Goal: Communication & Community: Answer question/provide support

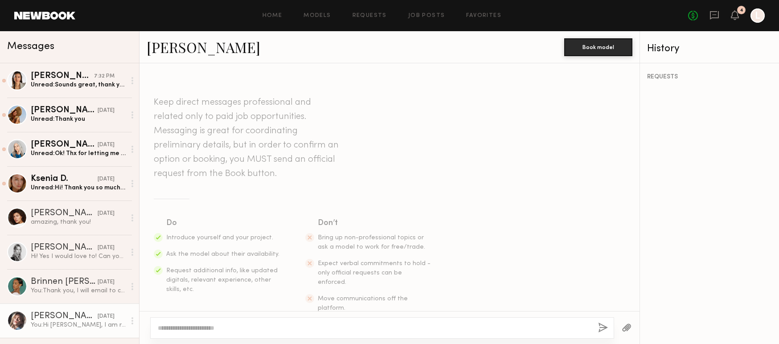
scroll to position [136, 0]
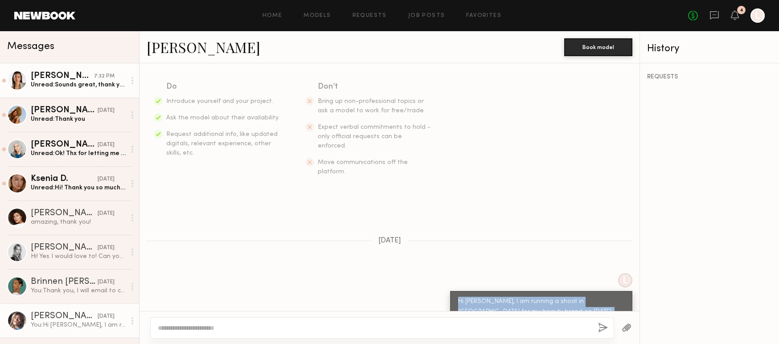
click at [71, 84] on div "Unread: Sounds great, thank you!" at bounding box center [78, 85] width 95 height 8
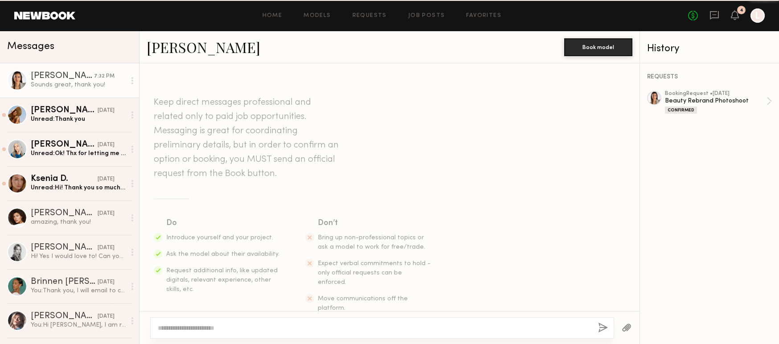
scroll to position [618, 0]
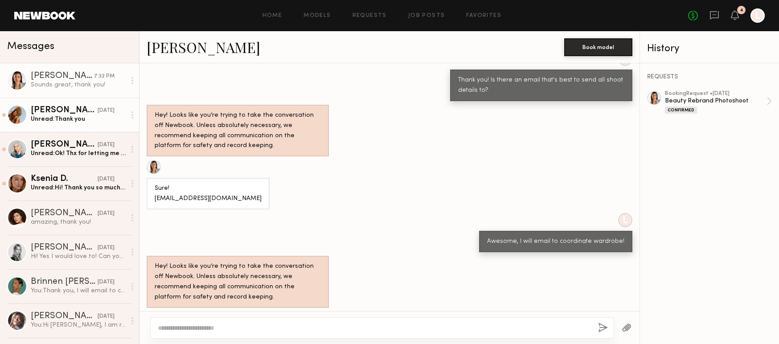
click at [71, 107] on div "Rose M." at bounding box center [64, 110] width 67 height 9
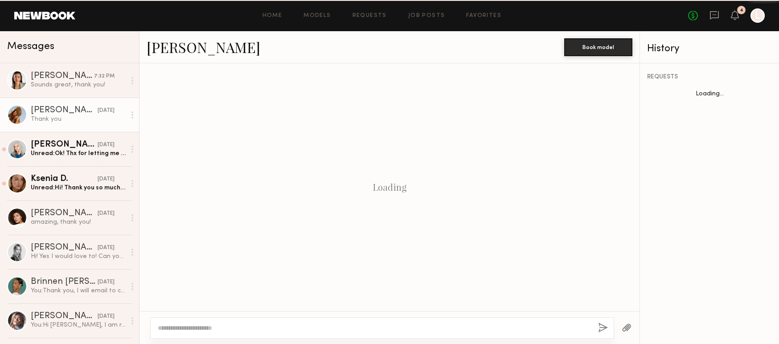
scroll to position [644, 0]
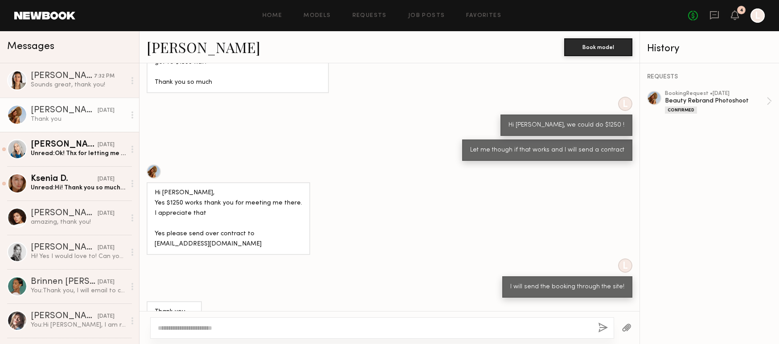
click at [256, 328] on textarea at bounding box center [374, 328] width 433 height 9
click at [381, 333] on div "**********" at bounding box center [382, 327] width 464 height 21
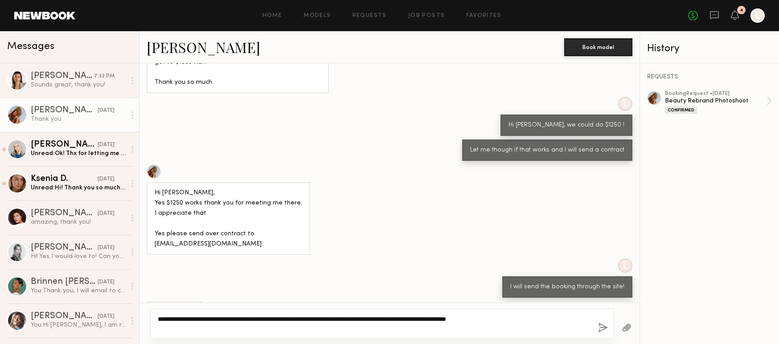
type textarea "**********"
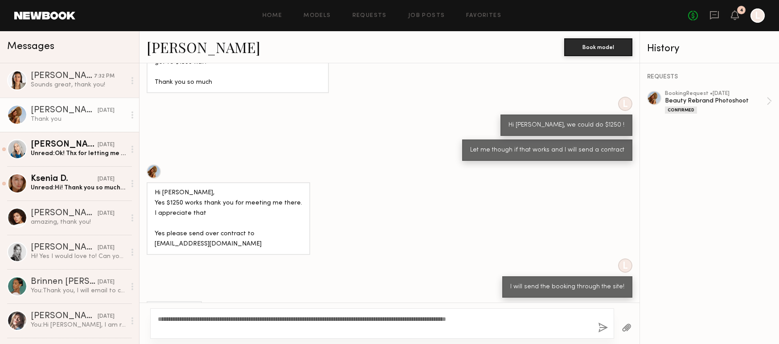
click at [607, 325] on button "button" at bounding box center [603, 328] width 10 height 11
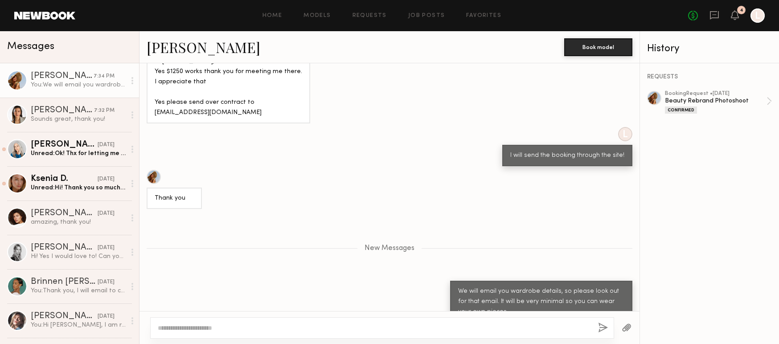
scroll to position [832, 0]
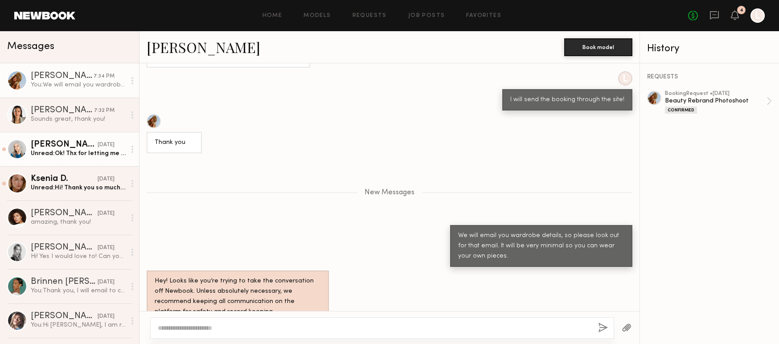
click at [109, 150] on div "Unread: Ok! Thx for letting me know" at bounding box center [78, 153] width 95 height 8
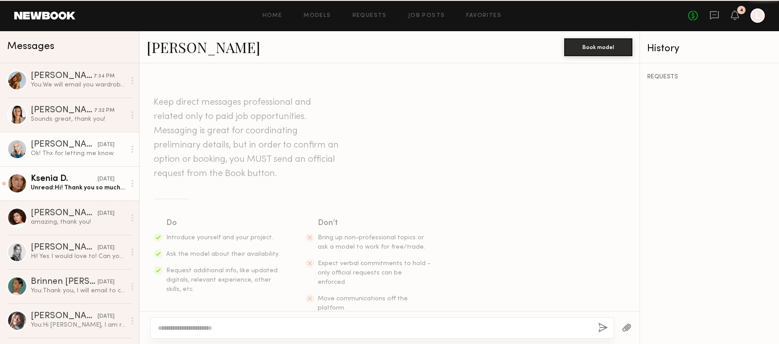
scroll to position [388, 0]
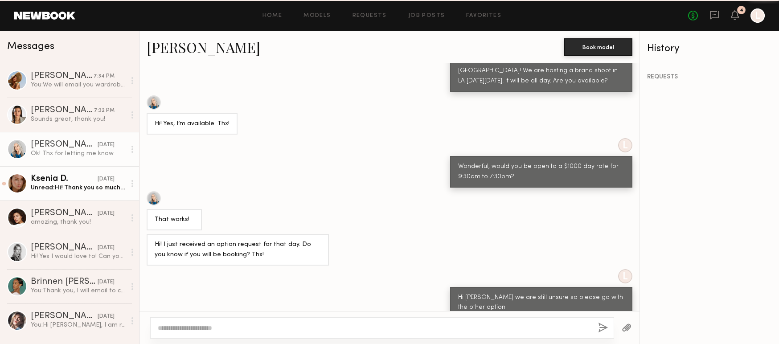
click at [108, 170] on link "Ksenia D. yesterday Unread: Hi! Thank you so much for reaching out! Unfortunate…" at bounding box center [69, 183] width 139 height 34
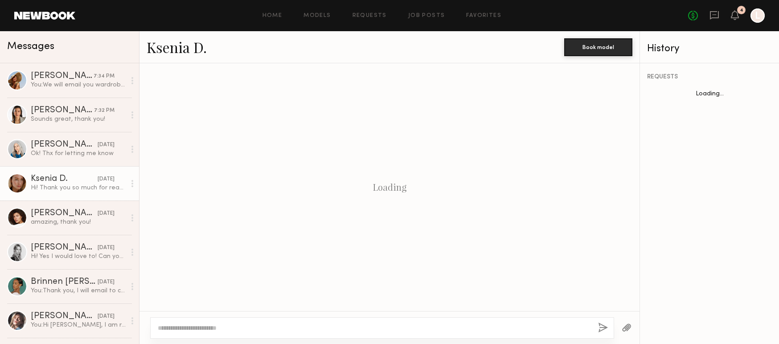
scroll to position [223, 0]
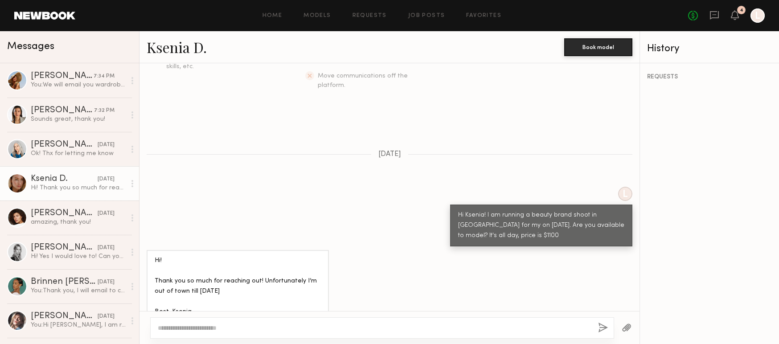
click at [180, 267] on div "Hi! Thank you so much for reaching out! Unfortunately I’m out of town till Octo…" at bounding box center [238, 287] width 166 height 62
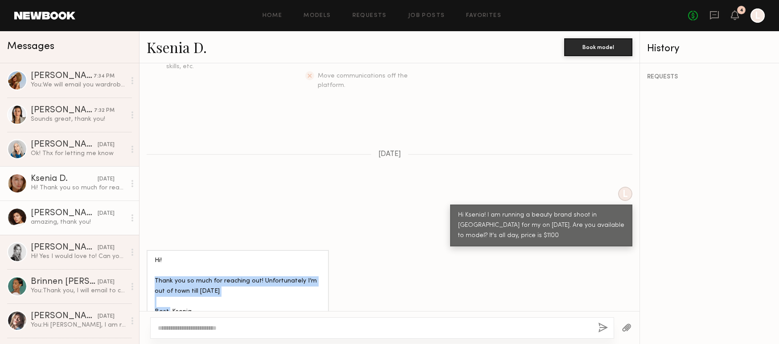
click at [75, 202] on link "Masha S. yesterday amazing, thank you!" at bounding box center [69, 218] width 139 height 34
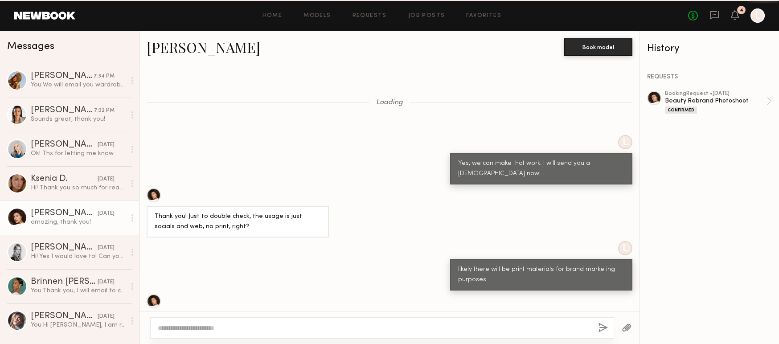
scroll to position [431, 0]
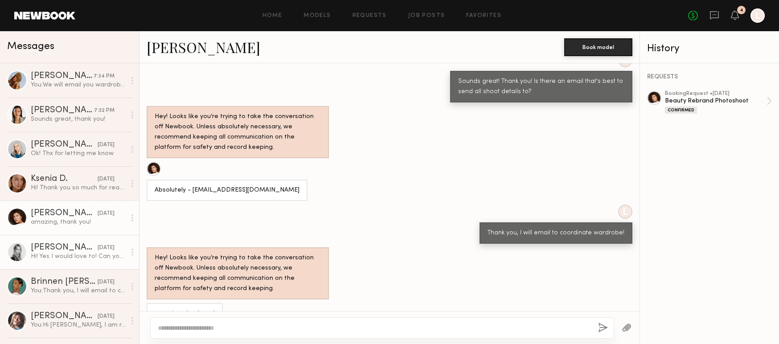
click at [78, 255] on div "Hi! Yes I would love to! Can you please share details about hours and rate? Tha…" at bounding box center [78, 256] width 95 height 8
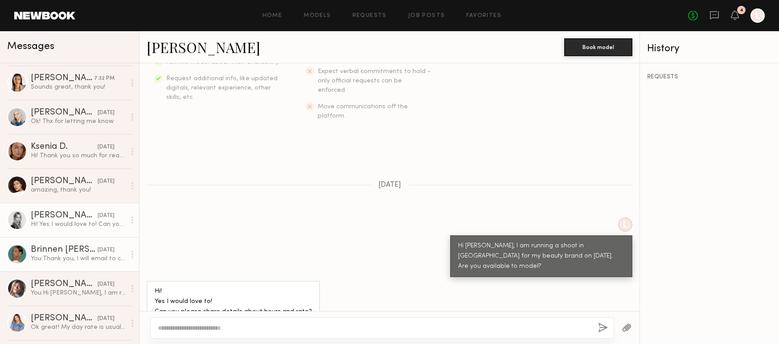
scroll to position [40, 0]
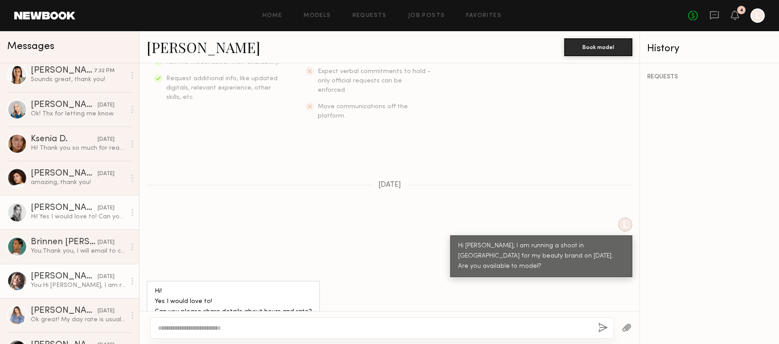
click at [71, 273] on div "Katie O." at bounding box center [64, 276] width 67 height 9
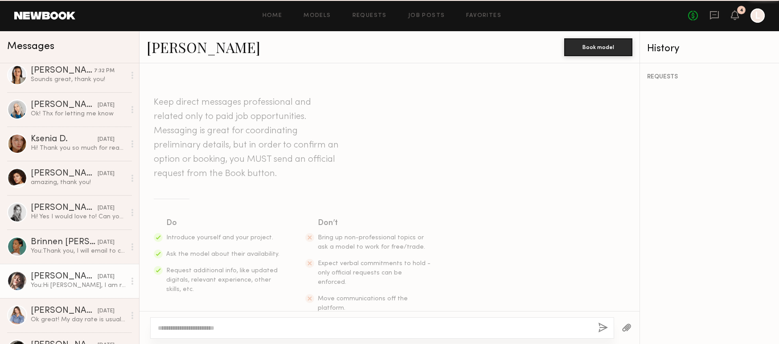
scroll to position [136, 0]
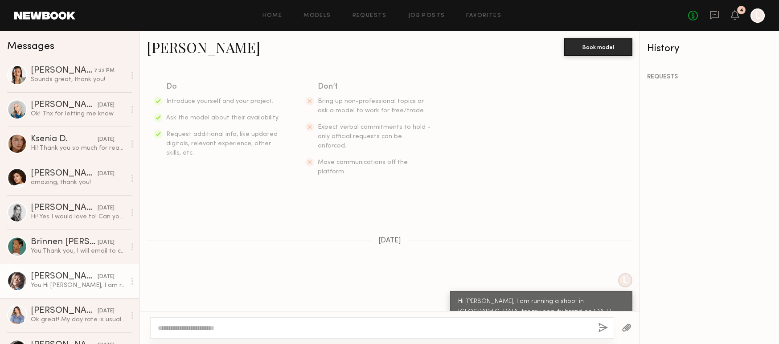
click at [191, 51] on link "Katie O." at bounding box center [204, 46] width 114 height 19
